Goal: Navigation & Orientation: Go to known website

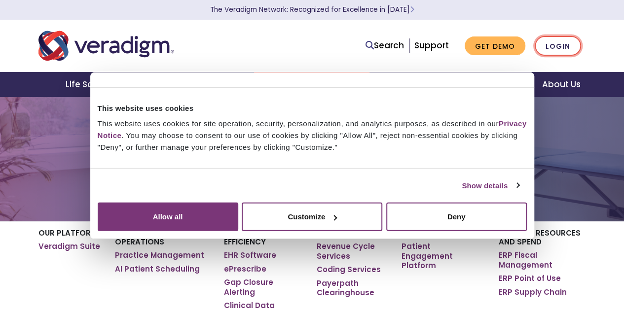
click at [564, 49] on link "Login" at bounding box center [558, 46] width 46 height 20
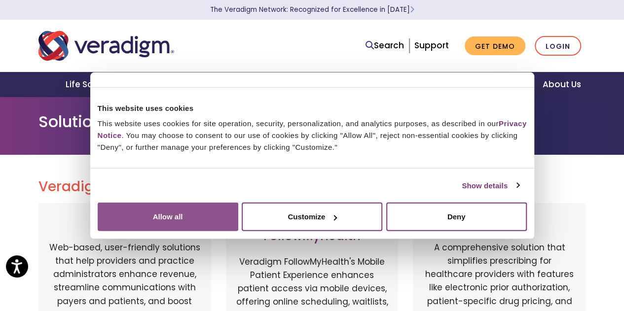
click at [238, 214] on button "Allow all" at bounding box center [168, 217] width 141 height 29
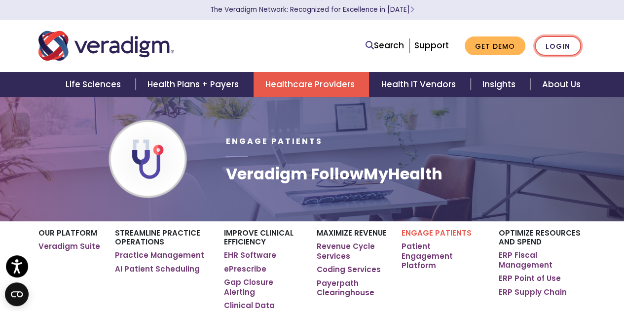
click at [560, 49] on link "Login" at bounding box center [558, 46] width 46 height 20
